Goal: Task Accomplishment & Management: Use online tool/utility

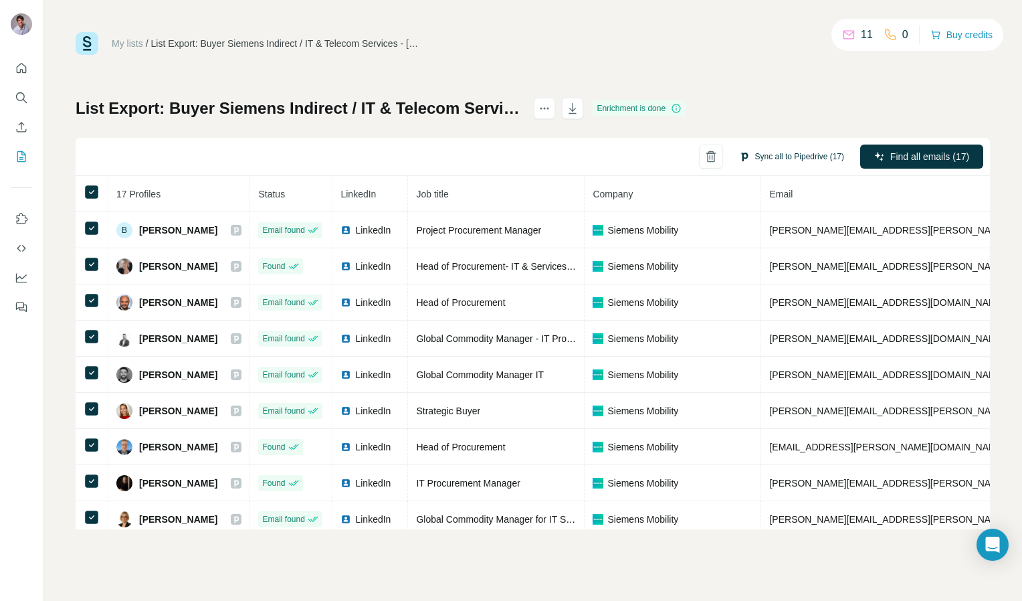
click at [763, 157] on button "Sync all to Pipedrive (17)" at bounding box center [792, 156] width 124 height 20
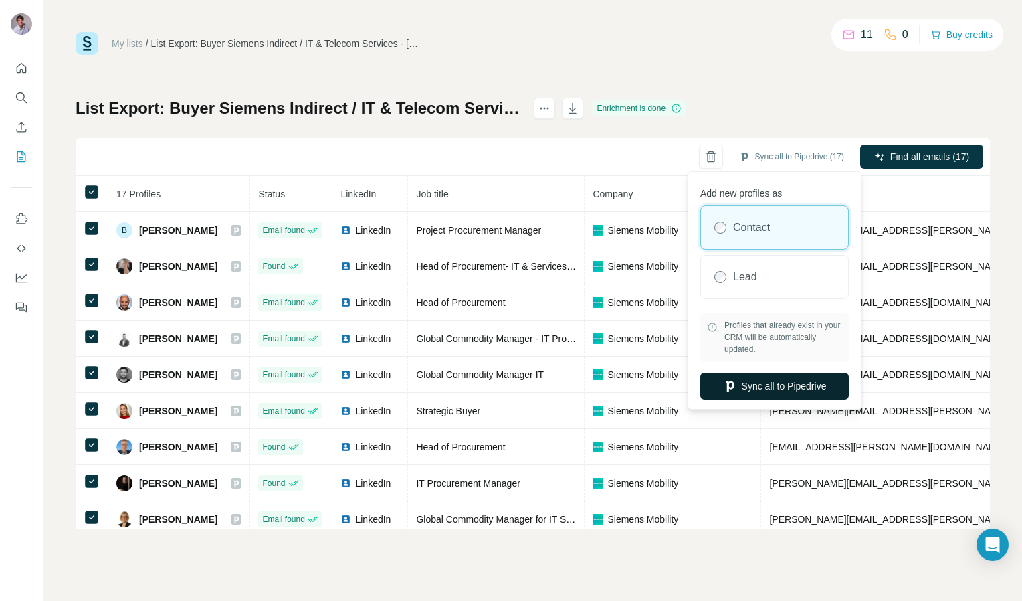
click at [740, 381] on button "Sync all to Pipedrive" at bounding box center [774, 386] width 148 height 27
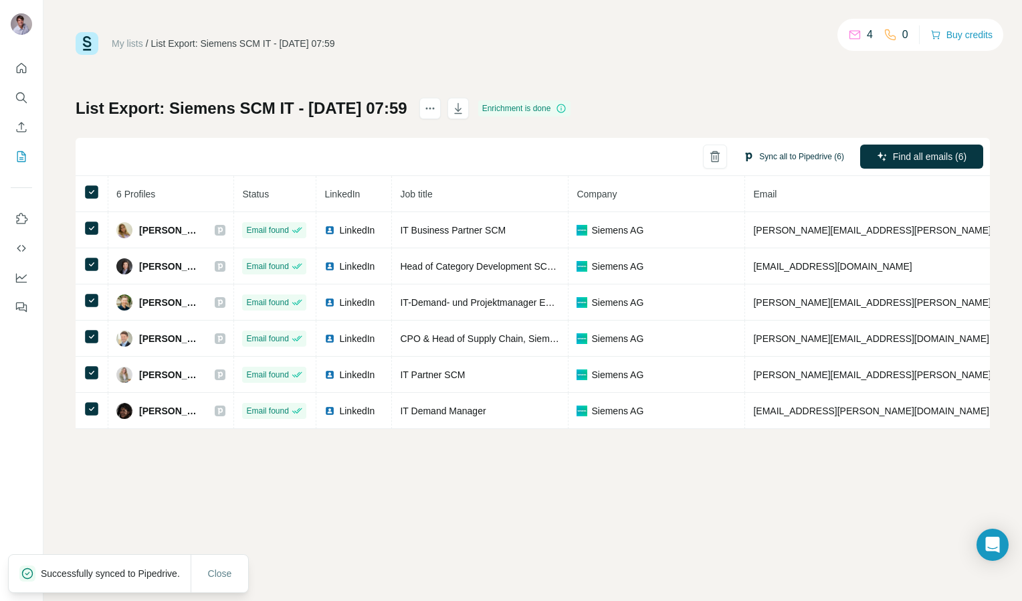
click at [796, 159] on button "Sync all to Pipedrive (6)" at bounding box center [794, 156] width 120 height 20
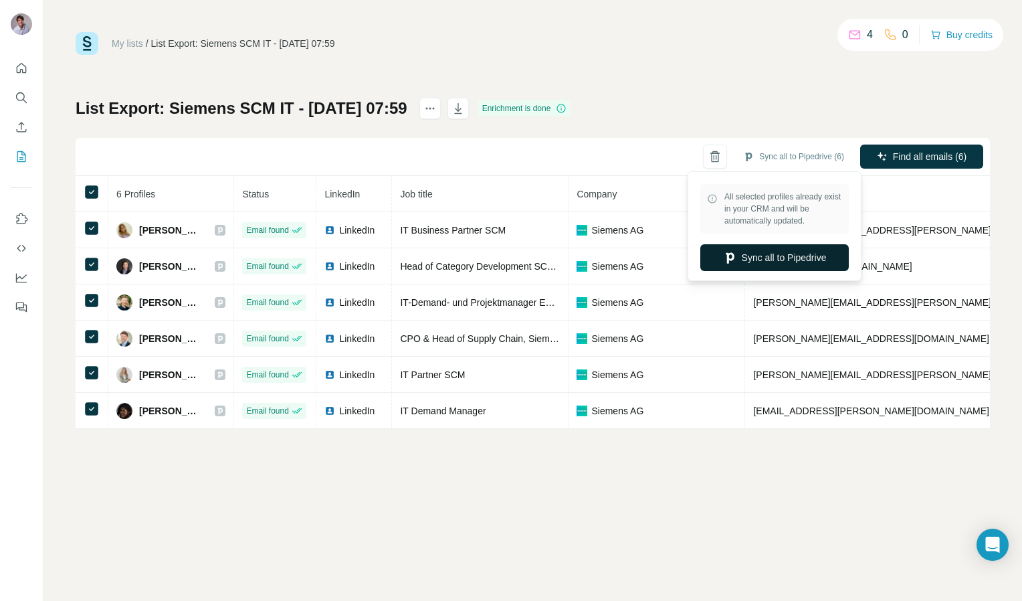
click at [769, 253] on button "Sync all to Pipedrive" at bounding box center [774, 257] width 148 height 27
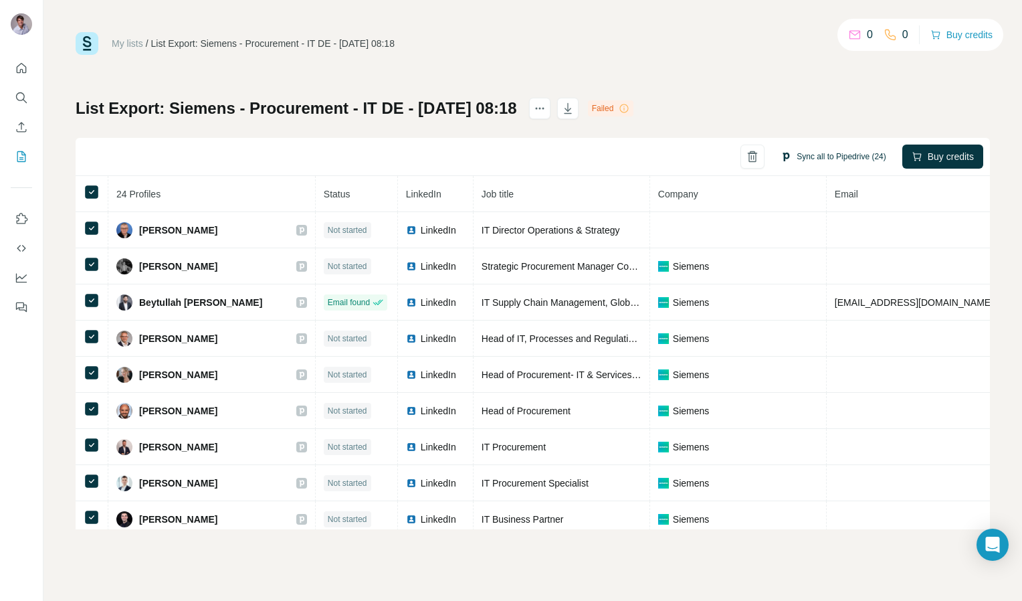
click at [799, 158] on button "Sync all to Pipedrive (24)" at bounding box center [833, 156] width 124 height 20
click at [560, 160] on div "Sync all to Pipedrive (24) Buy credits" at bounding box center [533, 157] width 914 height 38
click at [120, 42] on link "My lists" at bounding box center [127, 43] width 31 height 11
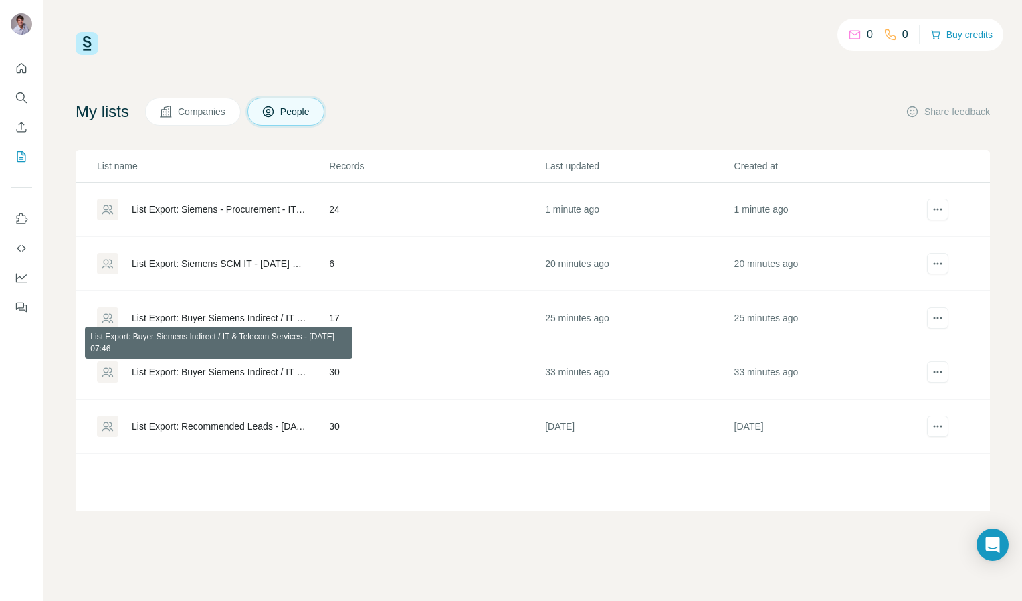
click at [220, 373] on div "List Export: Buyer Siemens Indirect / IT & Telecom Services - [DATE] 07:46" at bounding box center [219, 371] width 175 height 13
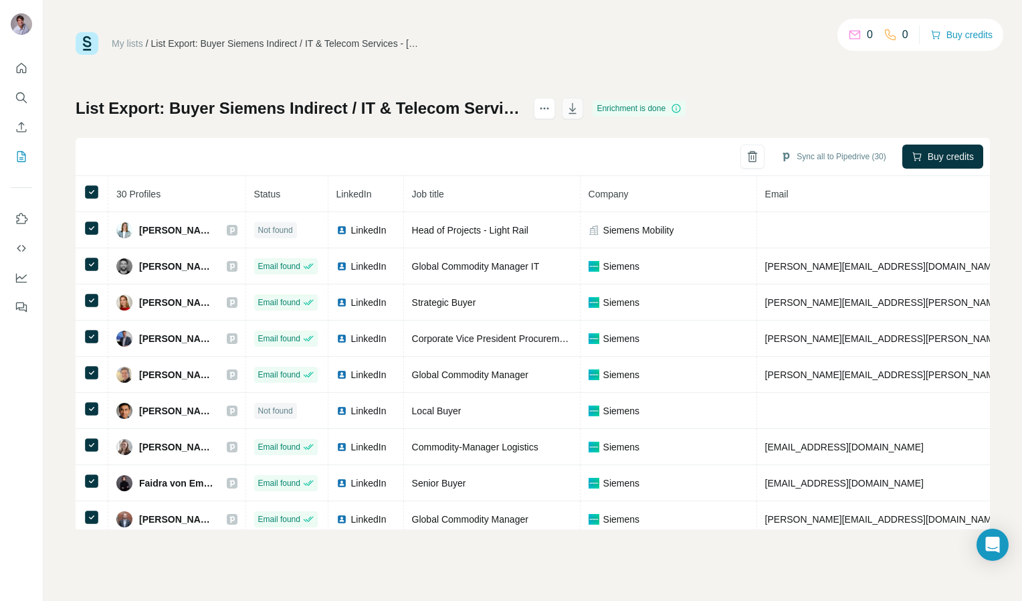
click at [577, 108] on icon "button" at bounding box center [572, 108] width 7 height 11
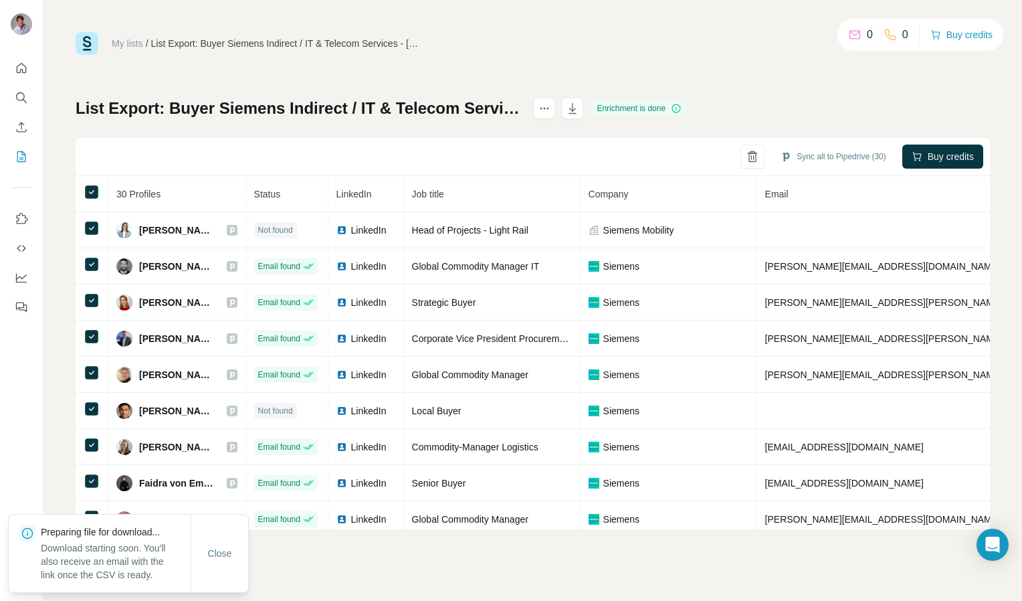
click at [126, 43] on link "My lists" at bounding box center [127, 43] width 31 height 11
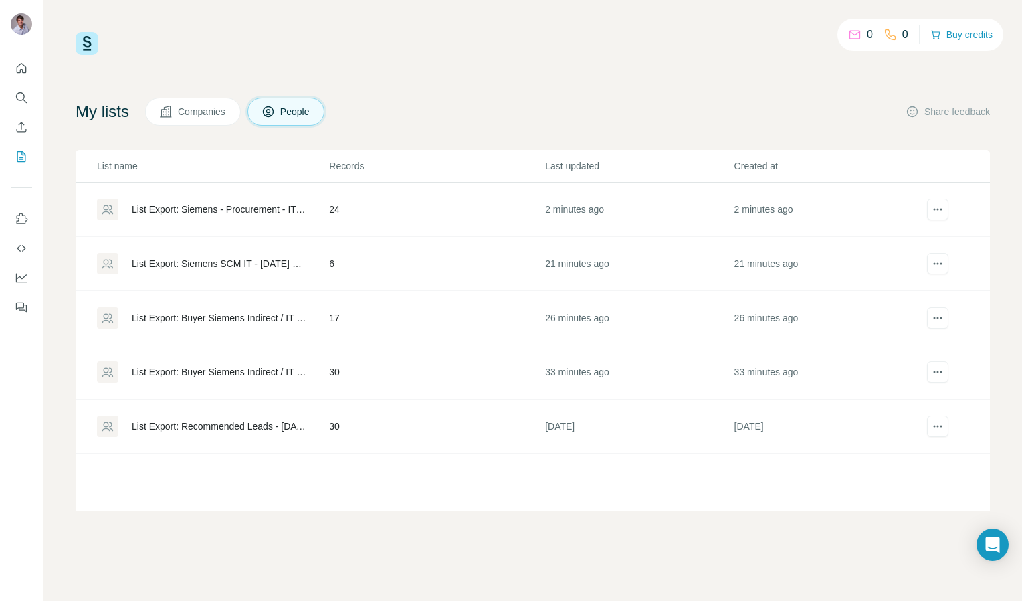
click at [207, 316] on div "List Export: Buyer Siemens Indirect / IT & Telecom Services - [DATE] 07:54" at bounding box center [219, 317] width 175 height 13
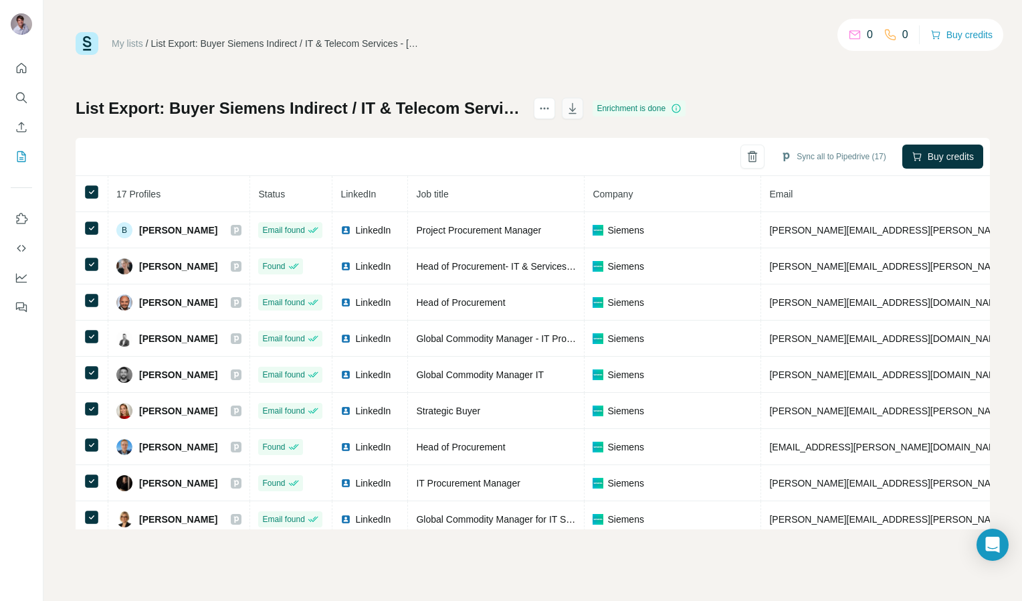
click at [579, 106] on icon "button" at bounding box center [572, 108] width 13 height 13
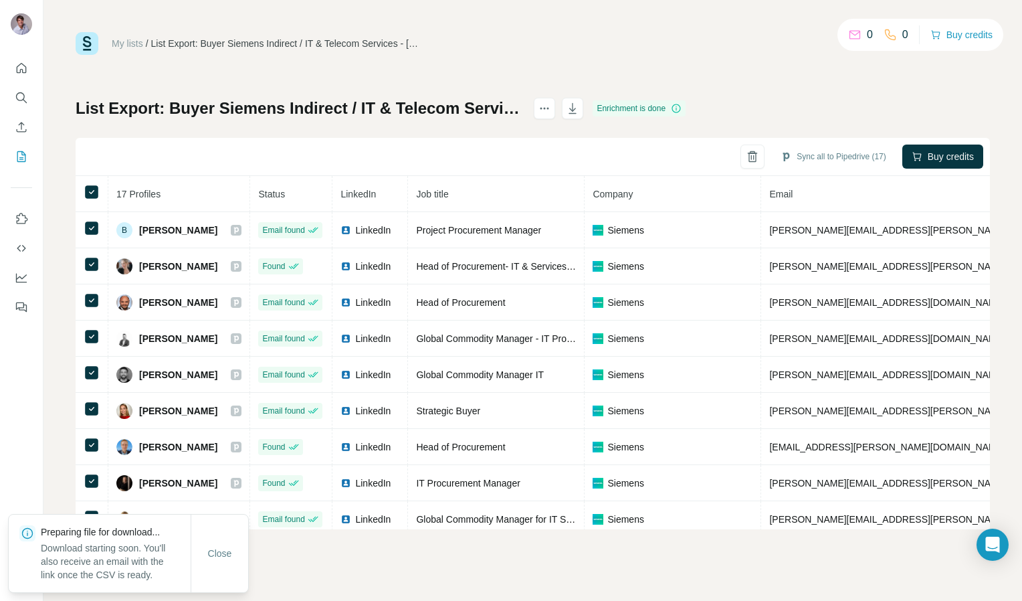
click at [125, 41] on link "My lists" at bounding box center [127, 43] width 31 height 11
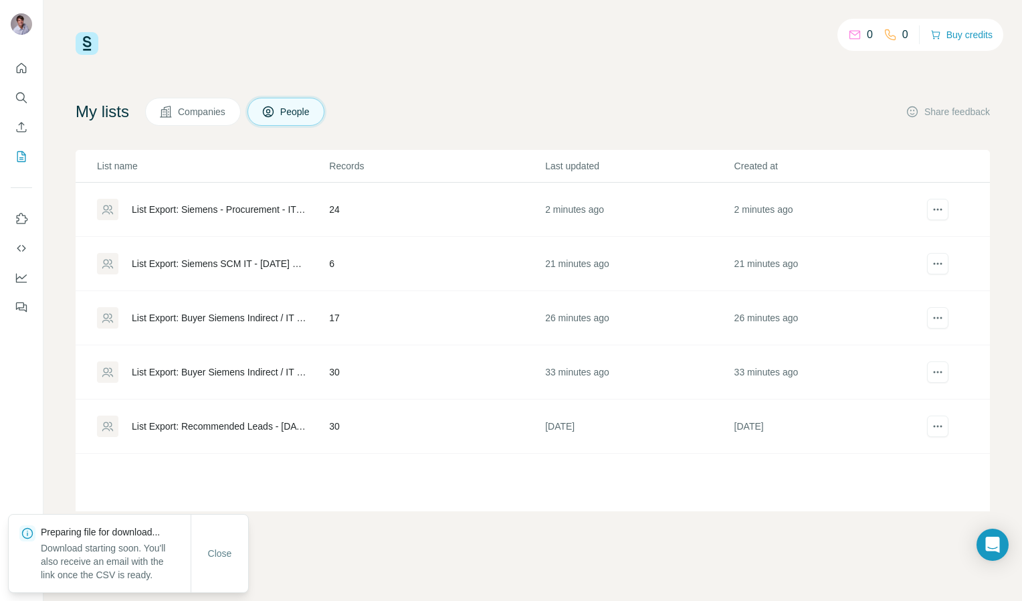
click at [190, 206] on div "List Export: Siemens - Procurement - IT DE - [DATE] 08:18" at bounding box center [219, 209] width 175 height 13
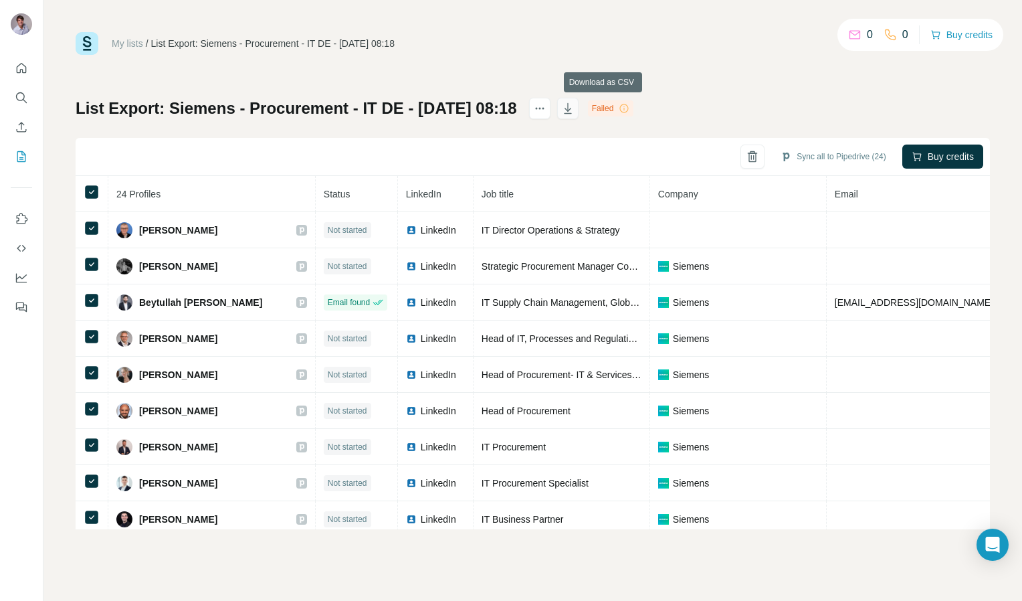
click at [575, 108] on icon "button" at bounding box center [567, 108] width 13 height 13
